Goal: Transaction & Acquisition: Purchase product/service

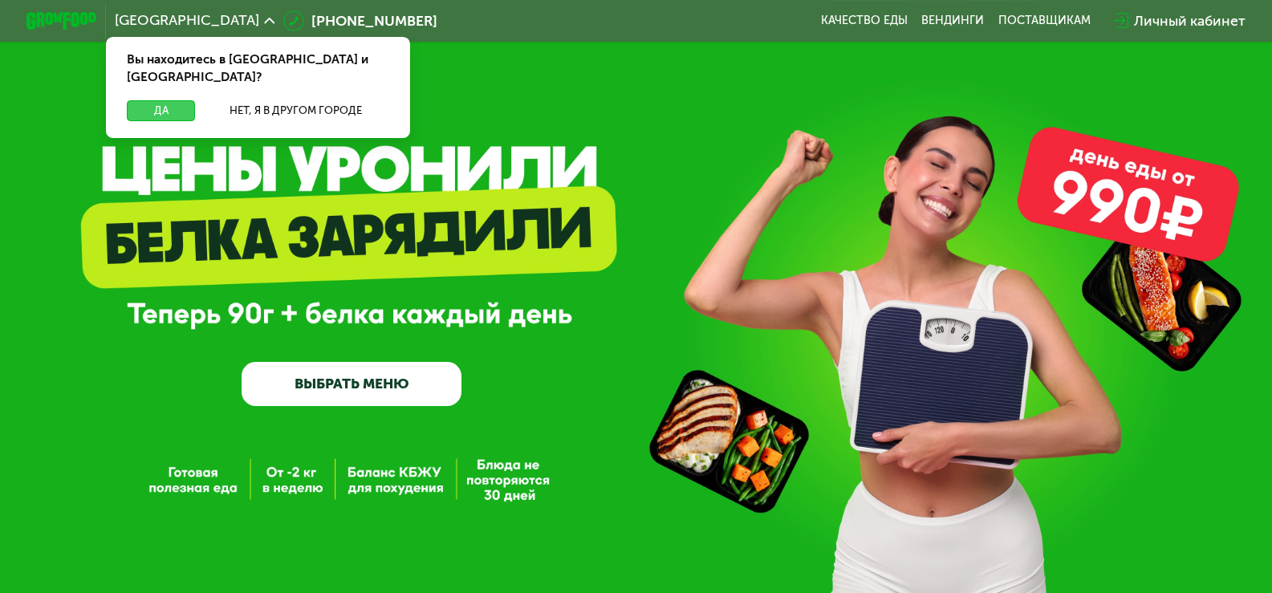
click at [173, 100] on button "Да" at bounding box center [161, 110] width 68 height 21
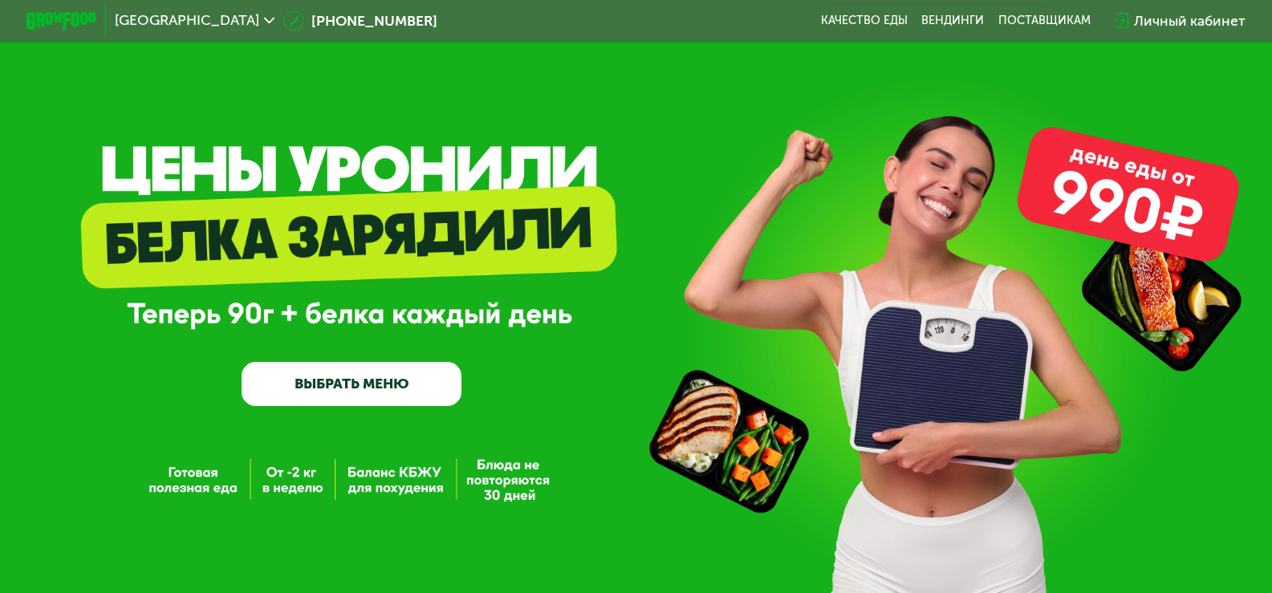
click at [390, 401] on link "ВЫБРАТЬ МЕНЮ" at bounding box center [352, 384] width 220 height 44
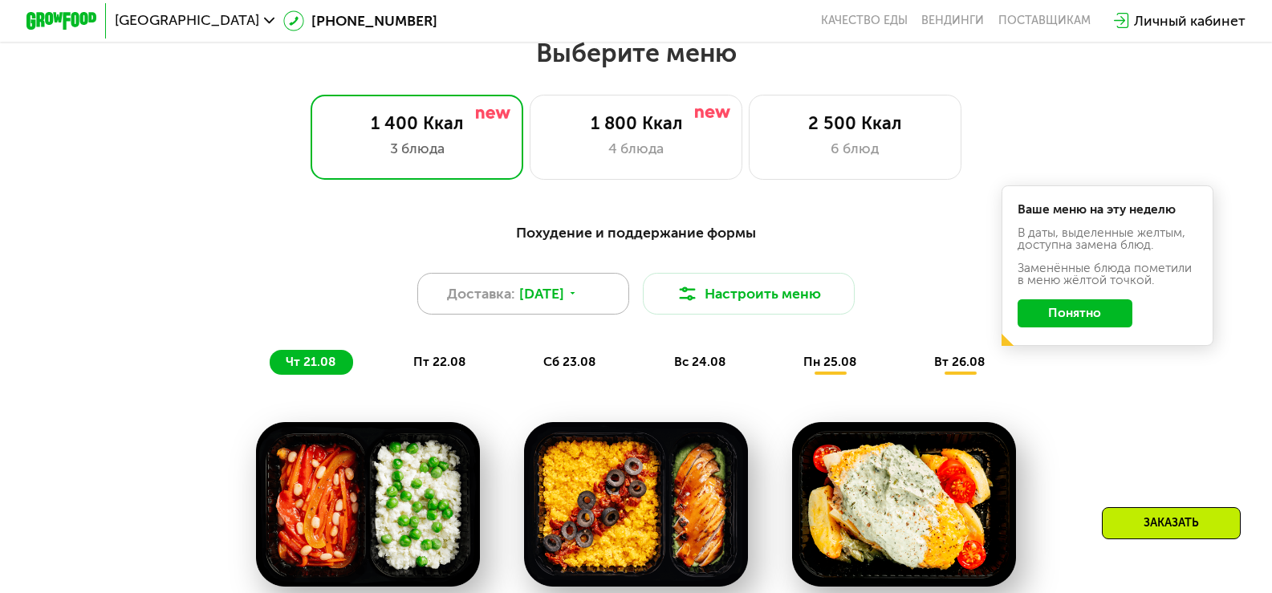
scroll to position [747, 0]
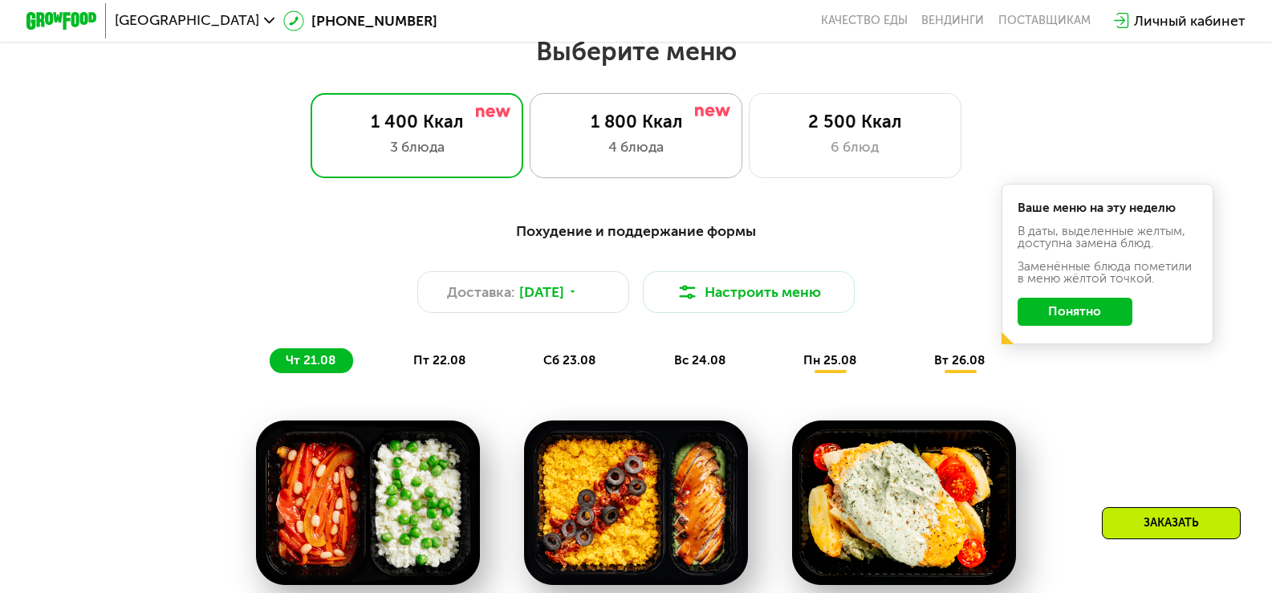
click at [636, 155] on div "4 блюда" at bounding box center [635, 146] width 175 height 21
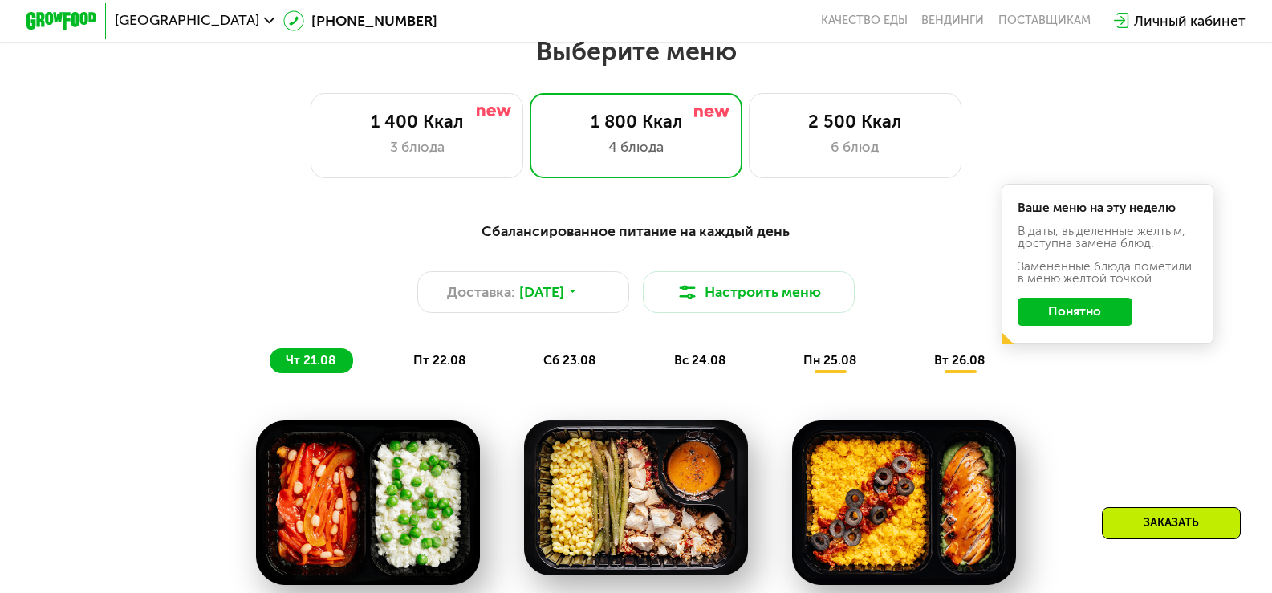
click at [1074, 321] on button "Понятно" at bounding box center [1075, 312] width 115 height 28
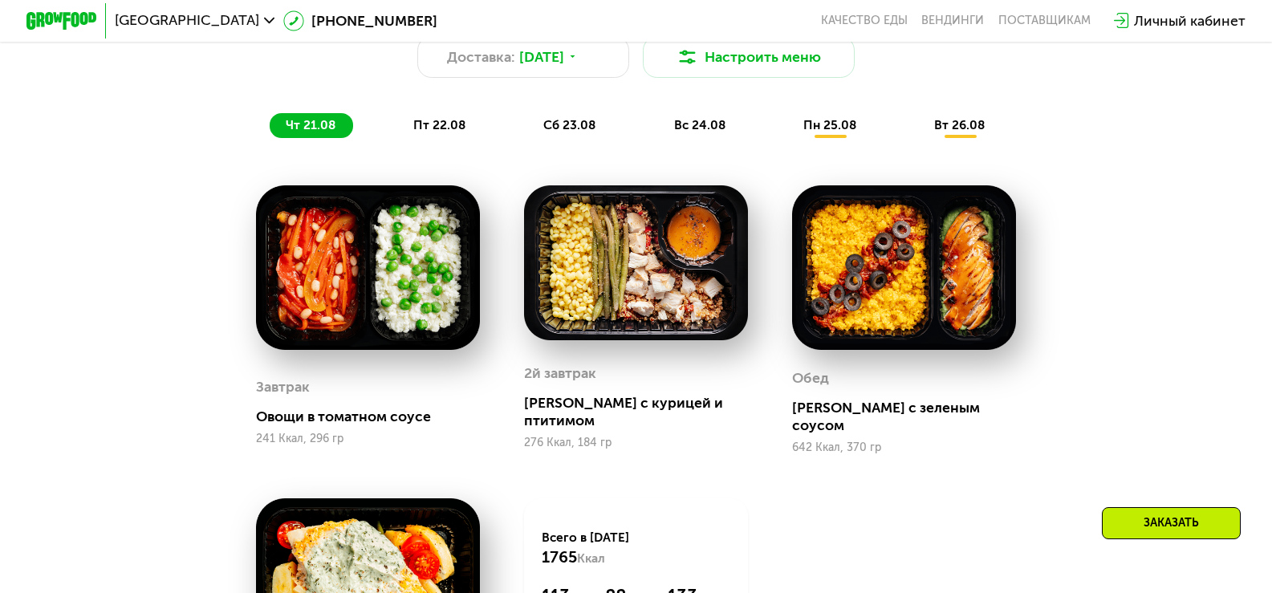
scroll to position [962, 0]
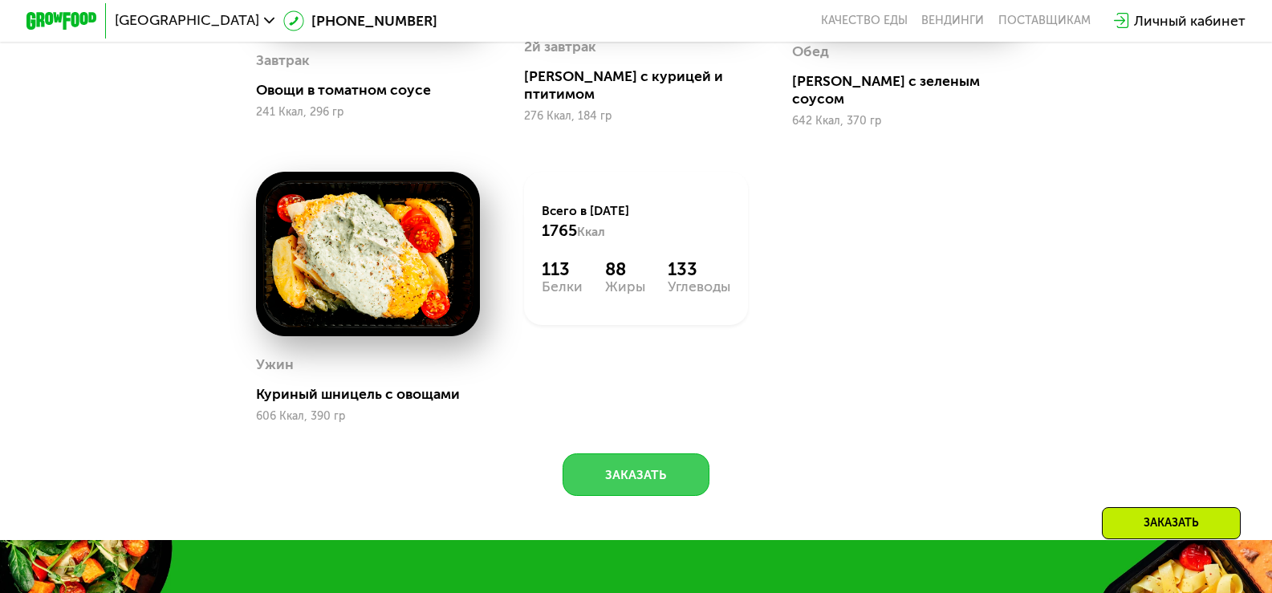
click at [669, 474] on button "Заказать" at bounding box center [637, 475] width 148 height 43
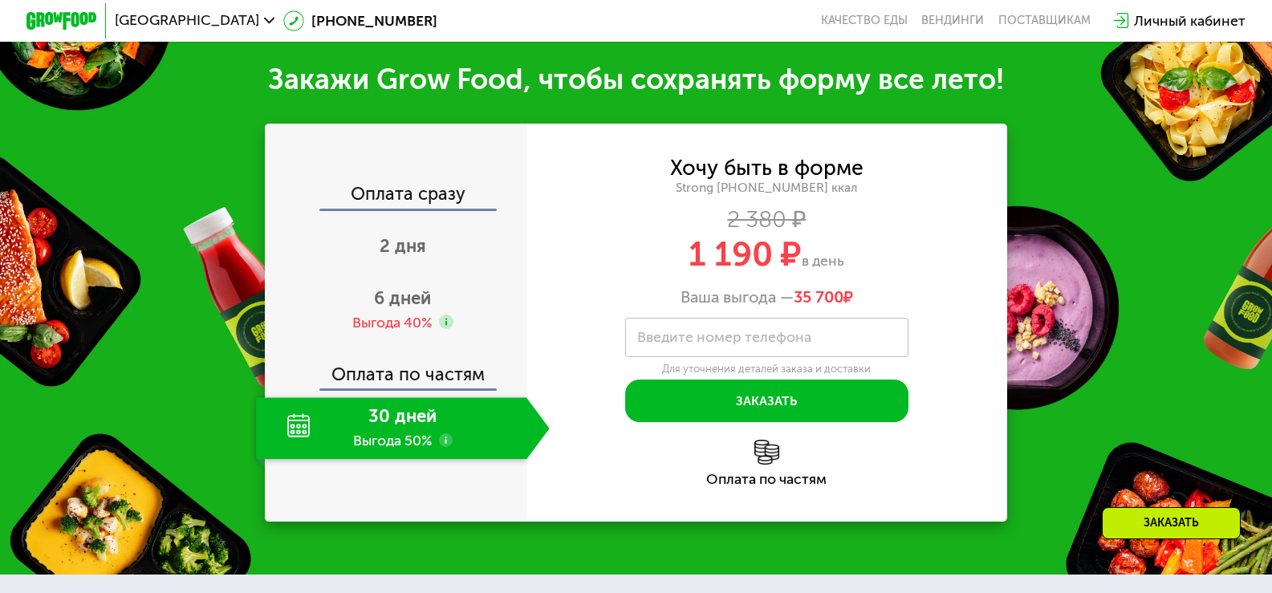
scroll to position [1848, 0]
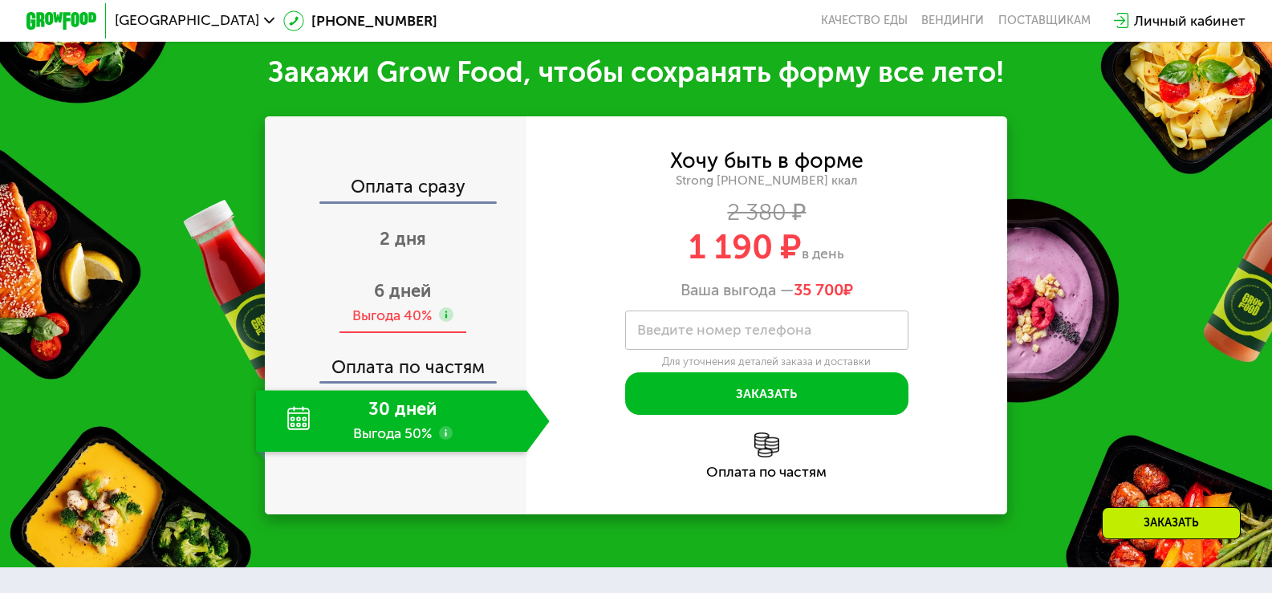
click at [401, 291] on span "6 дней" at bounding box center [402, 291] width 57 height 22
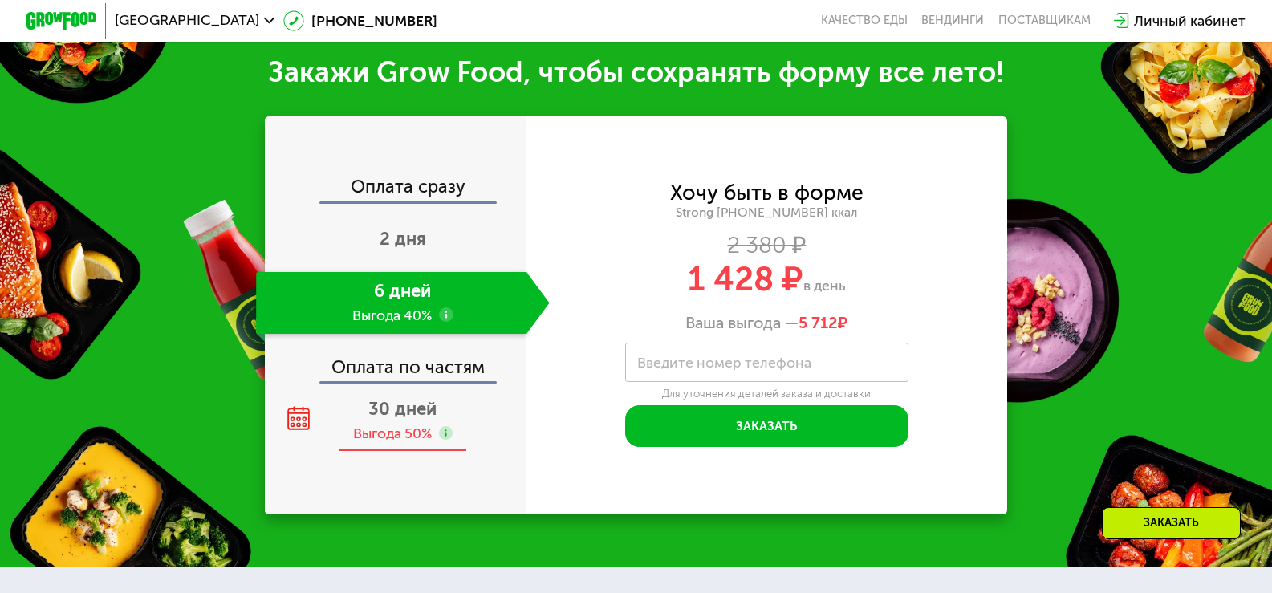
click at [405, 416] on span "30 дней" at bounding box center [402, 409] width 68 height 22
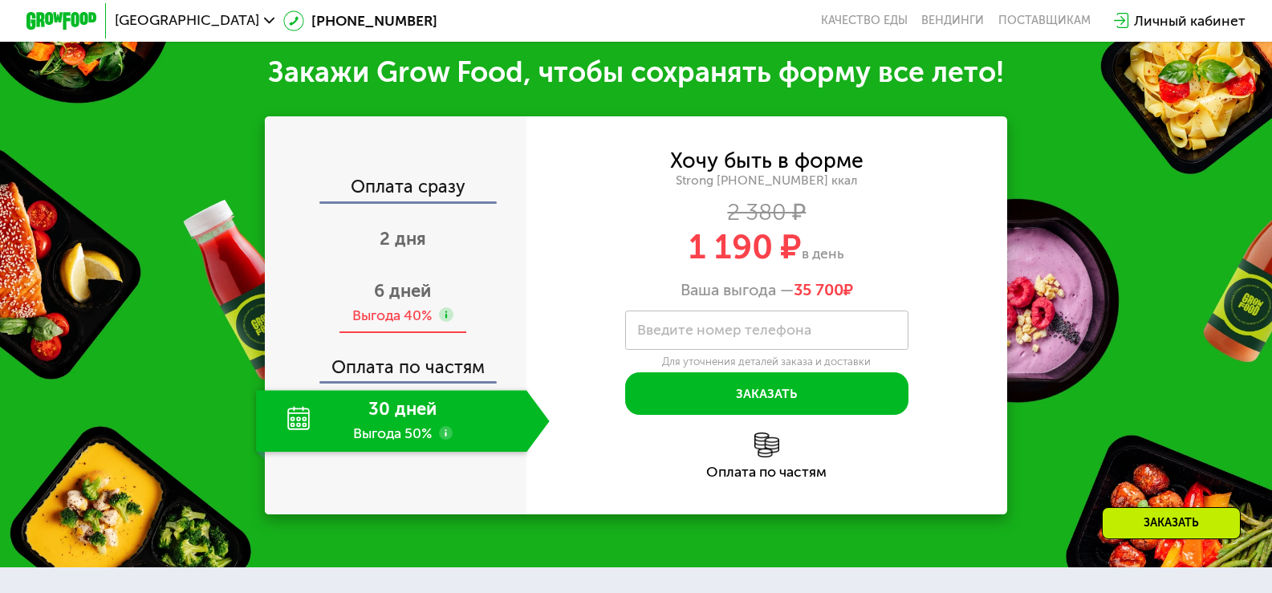
click at [419, 300] on span "6 дней" at bounding box center [402, 291] width 57 height 22
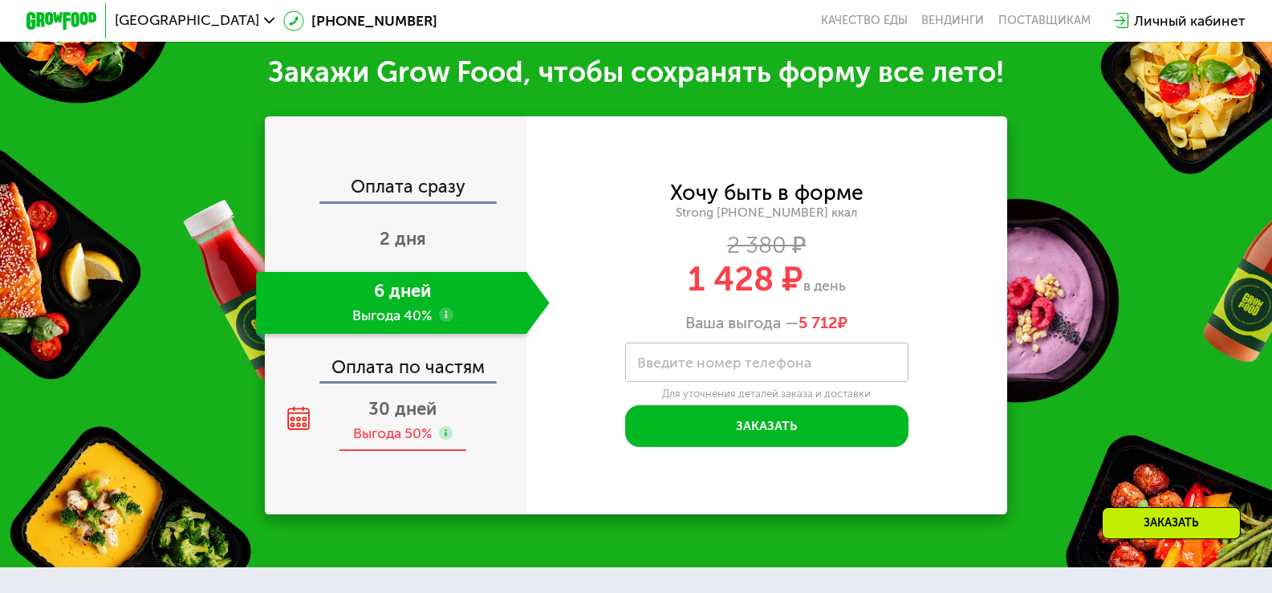
click at [418, 417] on span "30 дней" at bounding box center [402, 409] width 68 height 22
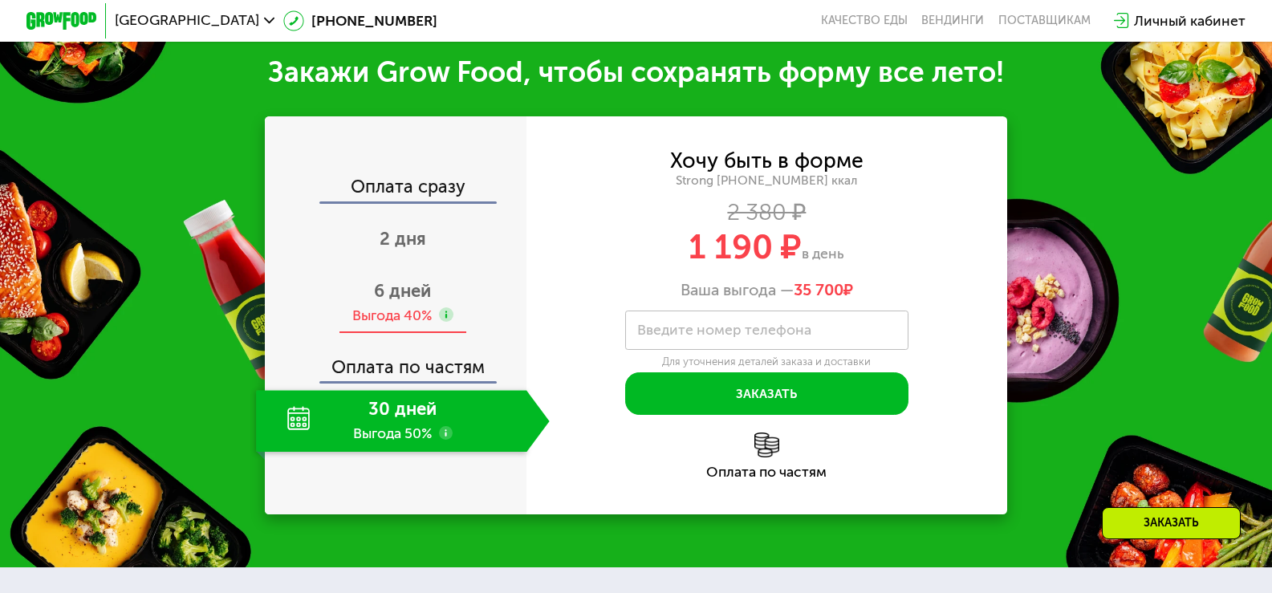
click at [431, 306] on div "Выгода 40%" at bounding box center [402, 315] width 100 height 19
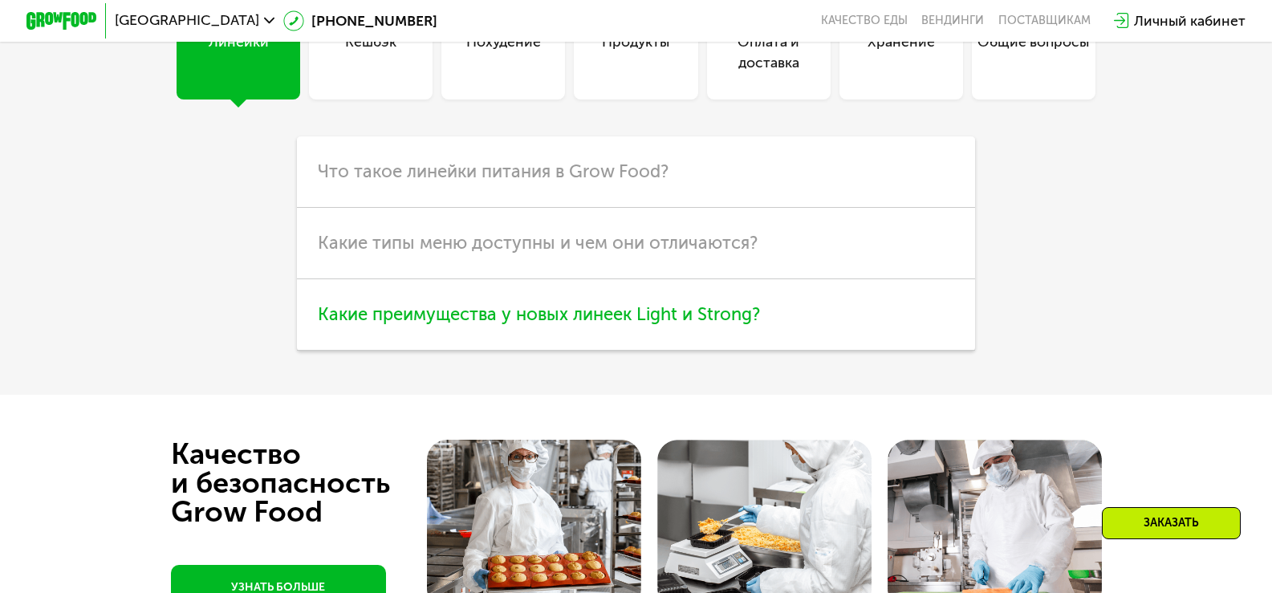
scroll to position [4577, 0]
